Goal: Task Accomplishment & Management: Use online tool/utility

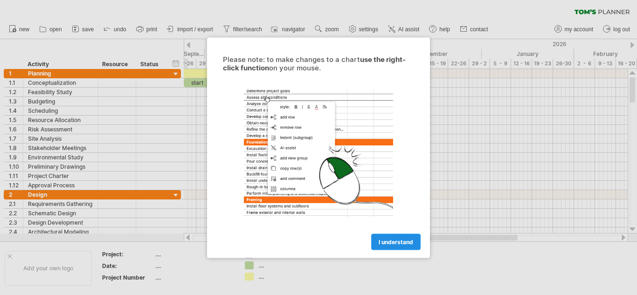
click at [407, 243] on span "I understand" at bounding box center [396, 241] width 35 height 7
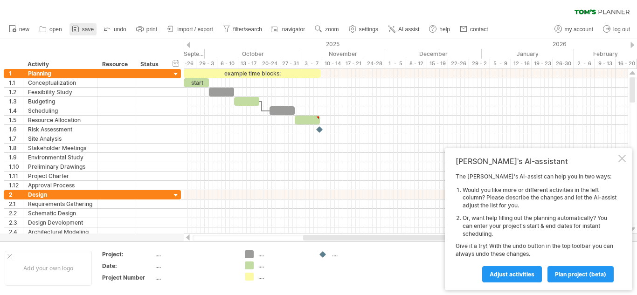
click at [86, 28] on span "save" at bounding box center [88, 29] width 12 height 7
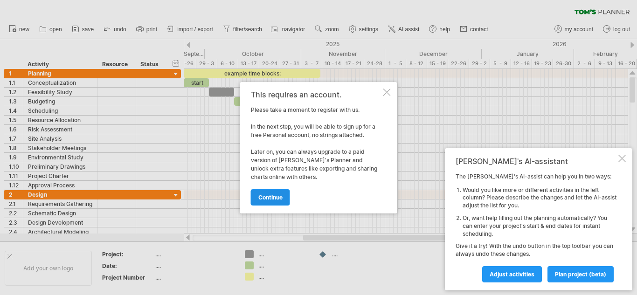
click at [282, 196] on span "continue" at bounding box center [270, 197] width 24 height 7
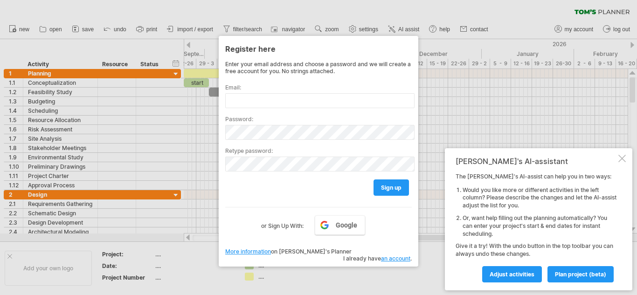
click at [466, 39] on div at bounding box center [318, 147] width 637 height 295
click at [625, 160] on div at bounding box center [622, 158] width 7 height 7
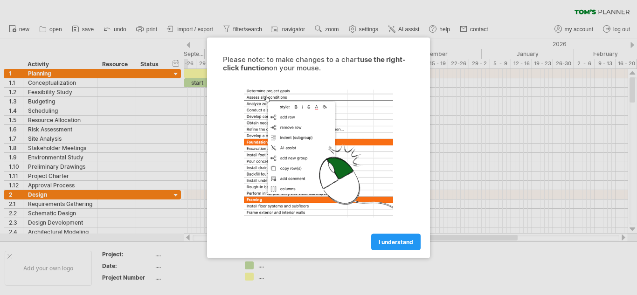
click at [388, 243] on span "I understand" at bounding box center [396, 241] width 35 height 7
